Goal: Information Seeking & Learning: Find specific page/section

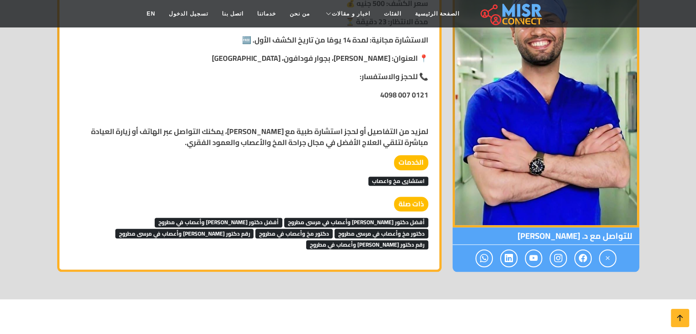
scroll to position [805, 0]
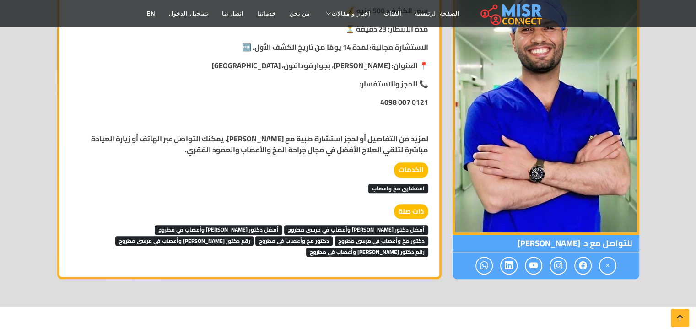
click at [382, 231] on span "أفضل دكتور مخ وأعصاب في مرسى مطروح" at bounding box center [356, 229] width 144 height 9
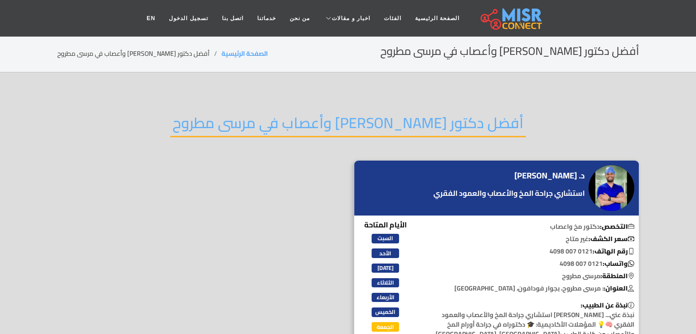
click at [466, 127] on h2 "أفضل دكتور [PERSON_NAME] وأعصاب في مرسى مطروح" at bounding box center [347, 125] width 355 height 23
click at [466, 127] on h2 "أفضل دكتور مخ وأعصاب في مرسى مطروح" at bounding box center [347, 125] width 355 height 23
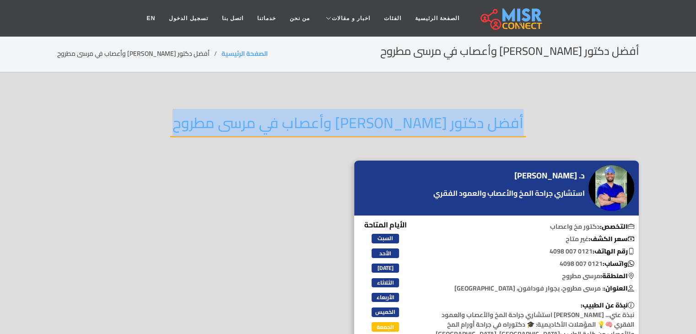
click at [466, 127] on h2 "أفضل دكتور مخ وأعصاب في مرسى مطروح" at bounding box center [347, 125] width 355 height 23
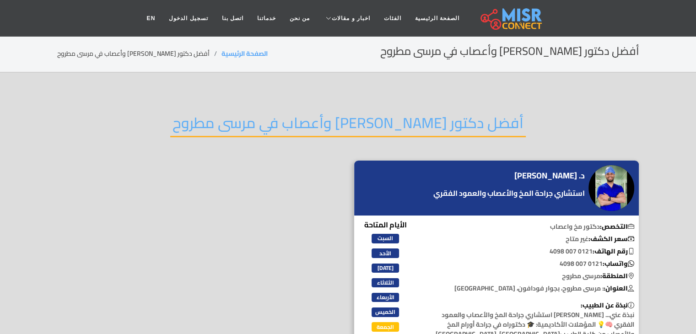
click at [466, 127] on h2 "أفضل دكتور مخ وأعصاب في مرسى مطروح" at bounding box center [347, 125] width 355 height 23
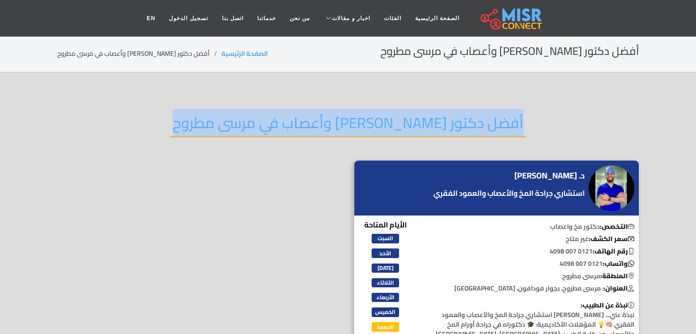
click at [466, 127] on h2 "أفضل دكتور مخ وأعصاب في مرسى مطروح" at bounding box center [347, 125] width 355 height 23
copy div "أفضل دكتور مخ وأعصاب في مرسى مطروح"
click at [556, 172] on h4 "د. [PERSON_NAME]" at bounding box center [549, 176] width 70 height 10
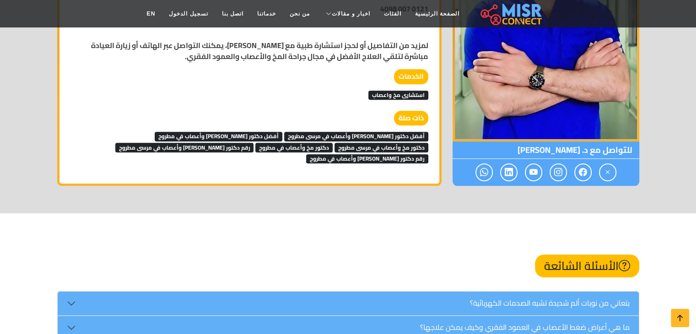
scroll to position [897, 0]
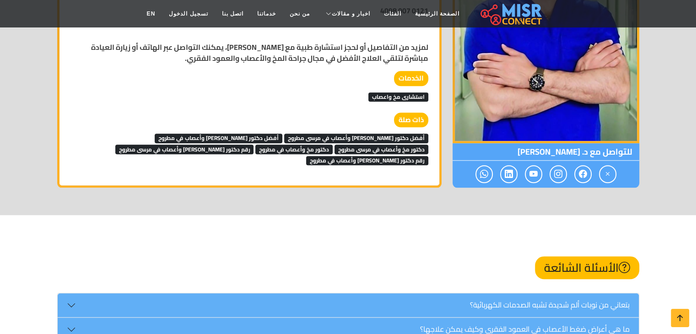
click at [250, 134] on span "أفضل دكتور [PERSON_NAME] وأعصاب في مطروح" at bounding box center [219, 138] width 128 height 9
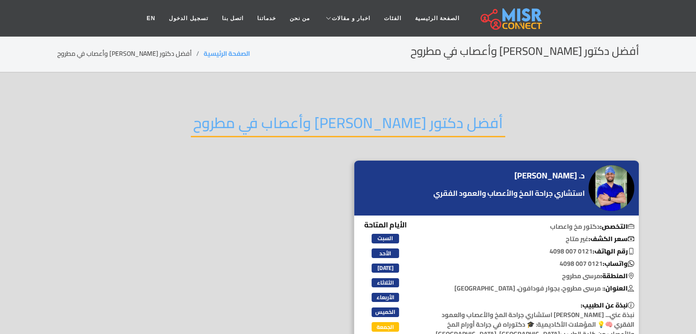
click at [439, 121] on h2 "أفضل دكتور [PERSON_NAME] وأعصاب في مطروح" at bounding box center [348, 125] width 314 height 23
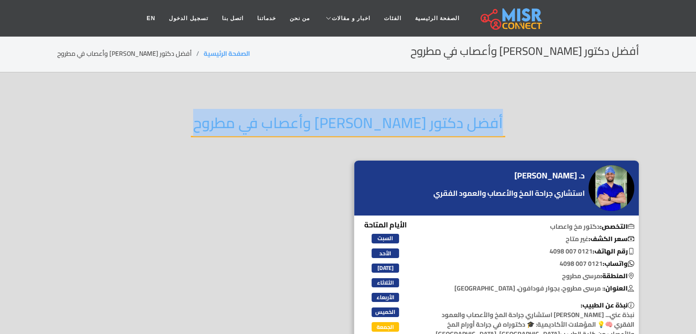
click at [439, 121] on h2 "أفضل دكتور [PERSON_NAME] وأعصاب في مطروح" at bounding box center [348, 125] width 314 height 23
copy div "أفضل دكتور [PERSON_NAME] وأعصاب في مطروح"
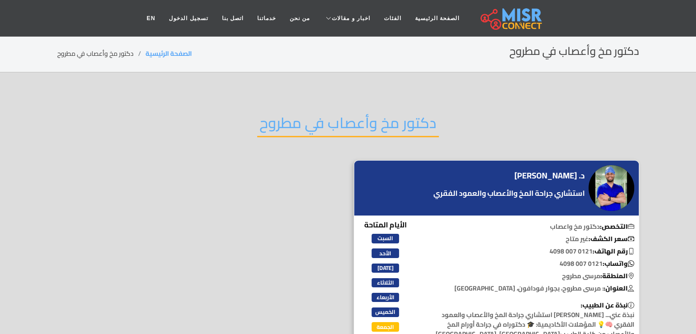
click at [559, 172] on h4 "د. سامح رجب" at bounding box center [549, 176] width 70 height 10
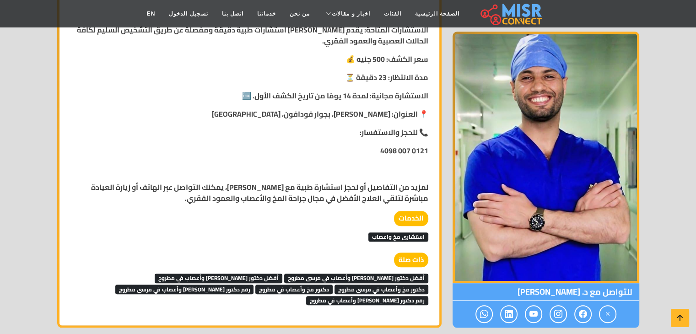
scroll to position [769, 0]
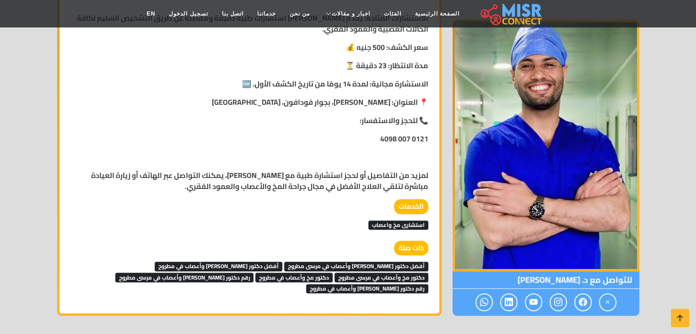
click at [334, 273] on span "دكتور مخ وأعصاب في مرسى مطروح" at bounding box center [381, 277] width 94 height 9
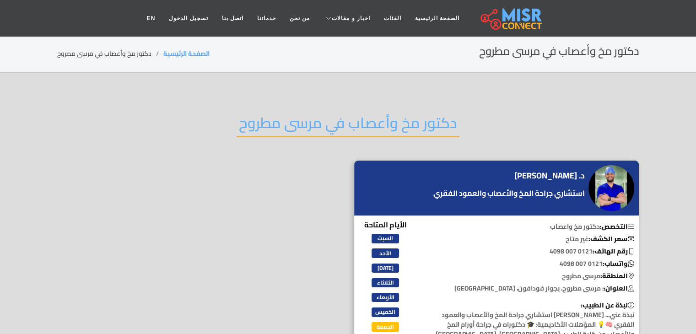
click at [443, 126] on h2 "دكتور مخ وأعصاب في مرسى مطروح" at bounding box center [348, 125] width 223 height 23
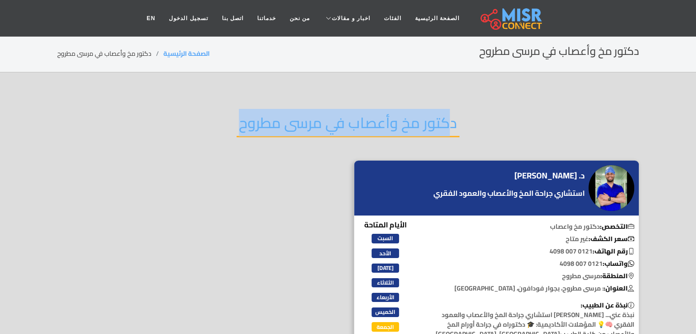
click at [443, 126] on h2 "دكتور مخ وأعصاب في مرسى مطروح" at bounding box center [348, 125] width 223 height 23
copy div "دكتور مخ وأعصاب في مرسى مطروح"
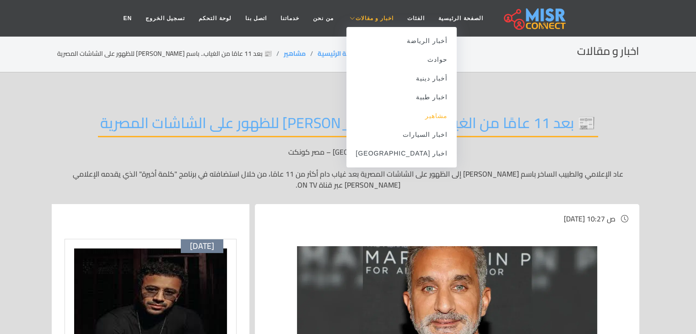
click at [398, 120] on link "مشاهير" at bounding box center [401, 116] width 110 height 19
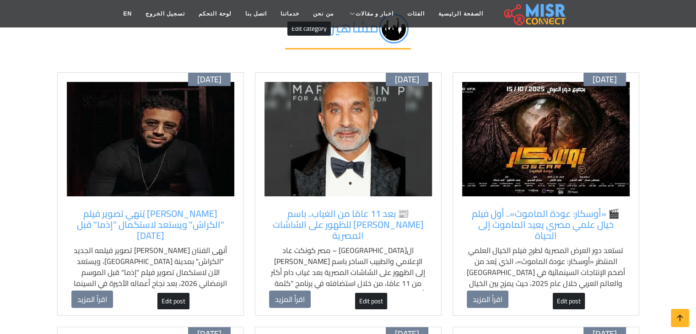
scroll to position [75, 0]
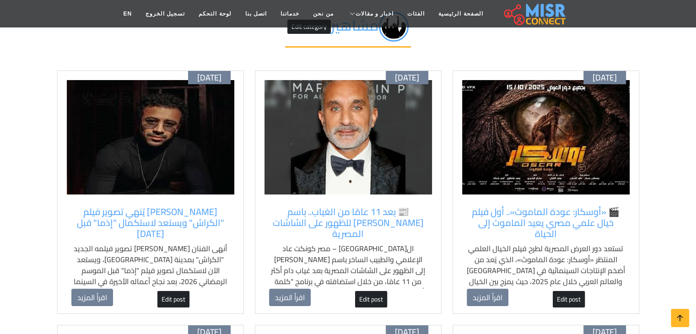
click at [570, 151] on img at bounding box center [545, 137] width 167 height 114
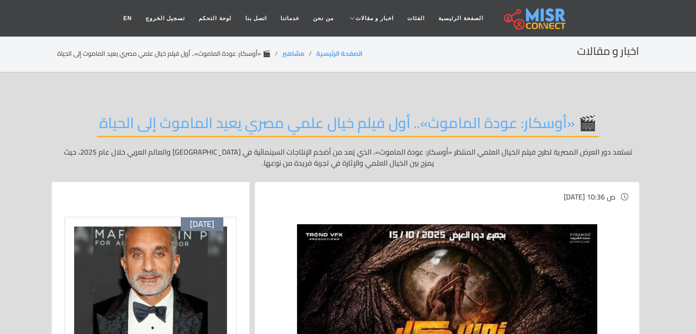
click at [171, 242] on img at bounding box center [150, 283] width 153 height 114
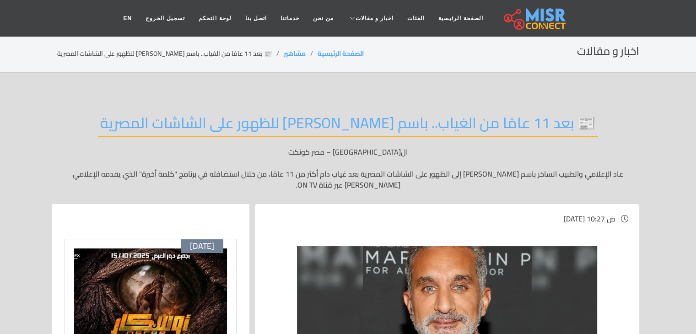
click at [165, 273] on img at bounding box center [150, 305] width 153 height 114
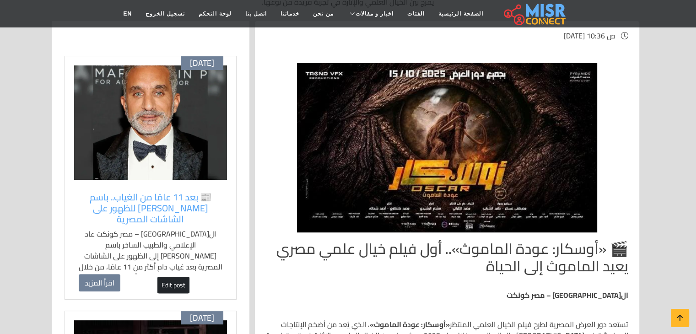
scroll to position [168, 0]
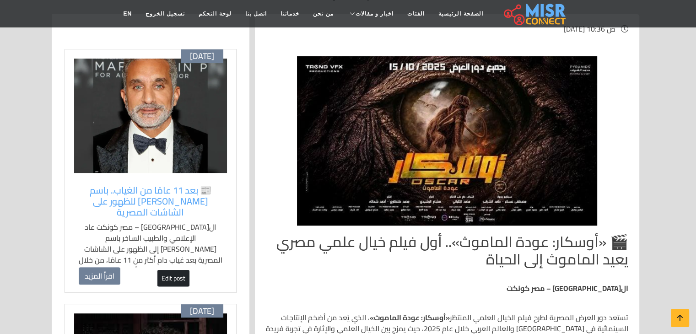
click at [161, 158] on img at bounding box center [150, 116] width 153 height 114
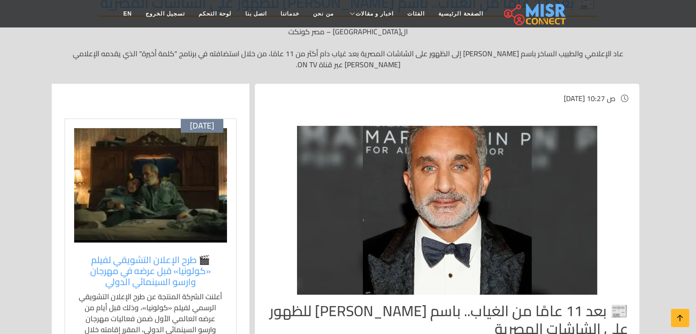
scroll to position [121, 0]
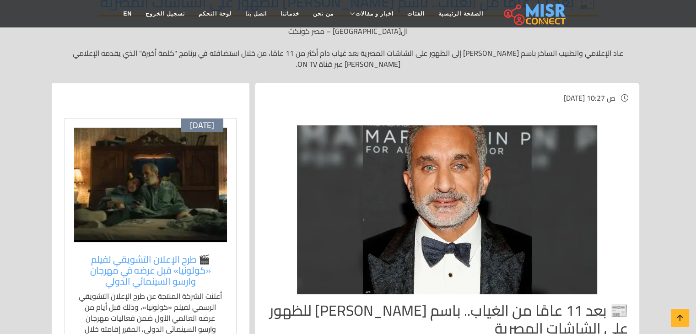
click at [207, 167] on img at bounding box center [150, 185] width 153 height 114
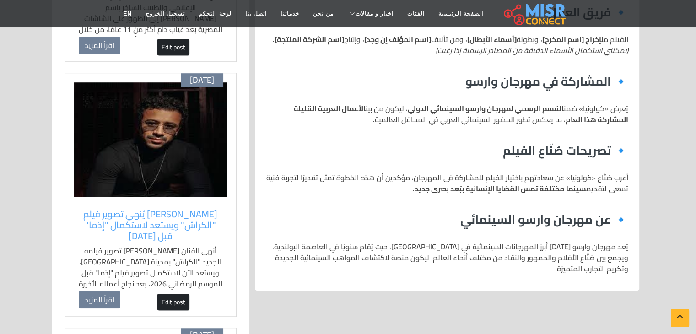
scroll to position [658, 0]
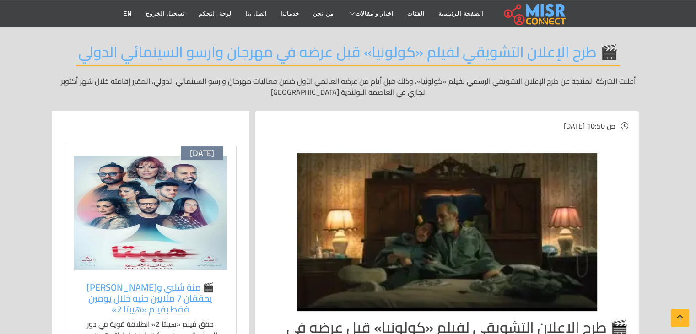
scroll to position [70, 0]
click at [210, 204] on img at bounding box center [150, 213] width 153 height 114
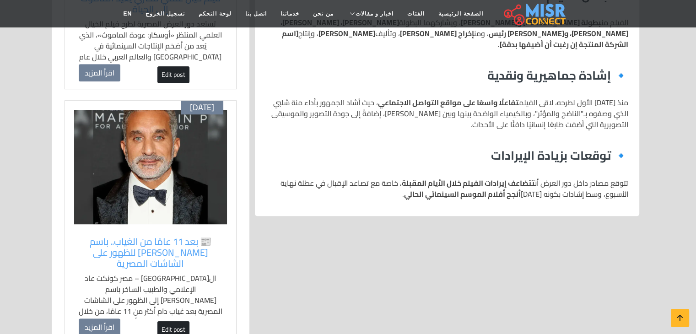
scroll to position [627, 0]
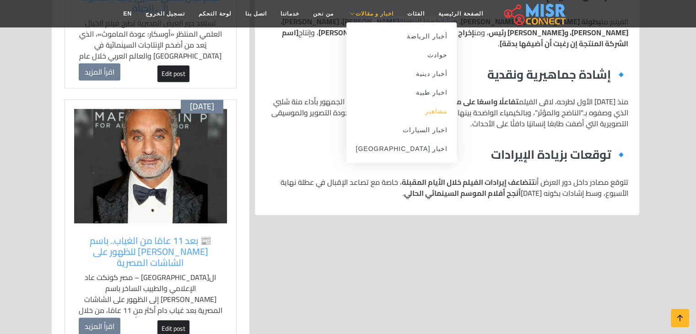
click at [377, 114] on link "مشاهير" at bounding box center [401, 111] width 110 height 19
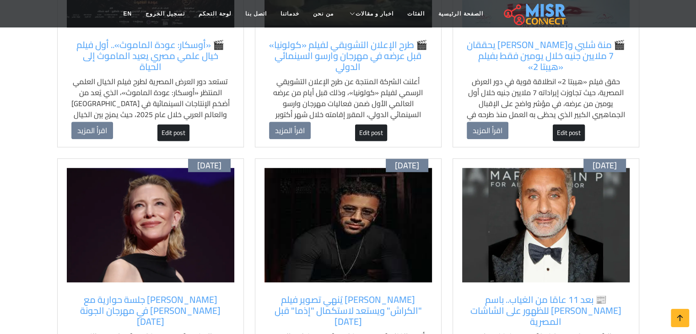
scroll to position [503, 0]
